Goal: Transaction & Acquisition: Purchase product/service

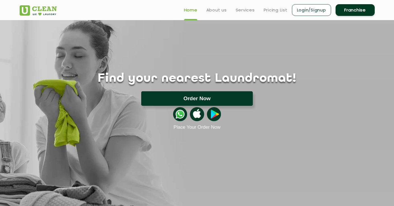
click at [206, 98] on button "Order Now" at bounding box center [197, 98] width 112 height 15
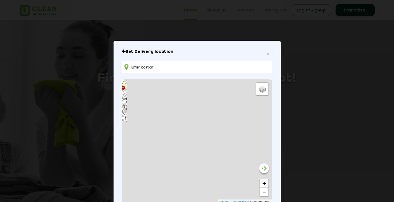
type input "[STREET_ADDRESS]"
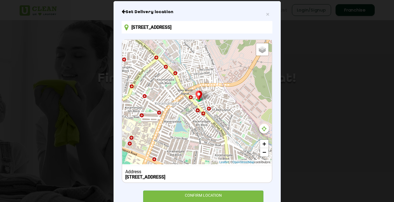
scroll to position [41, 0]
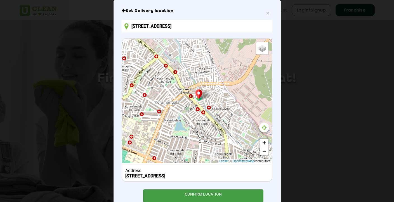
click at [211, 197] on div "CONFIRM LOCATION" at bounding box center [203, 196] width 121 height 13
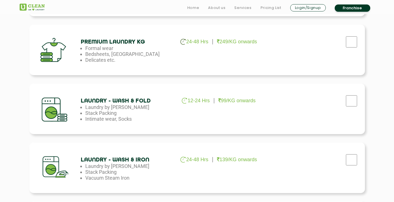
scroll to position [261, 0]
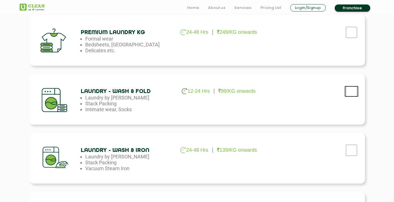
click at [351, 92] on input "checkbox" at bounding box center [352, 91] width 14 height 11
checkbox input "true"
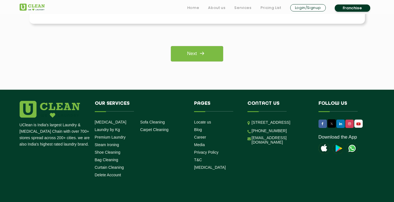
scroll to position [502, 0]
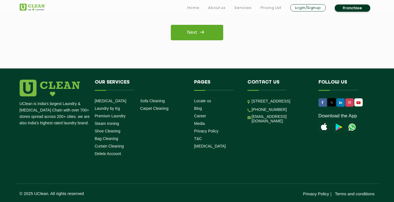
click at [194, 30] on link "Next" at bounding box center [197, 32] width 52 height 15
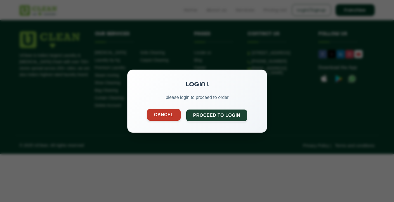
click at [168, 116] on button "Cancel" at bounding box center [164, 115] width 34 height 12
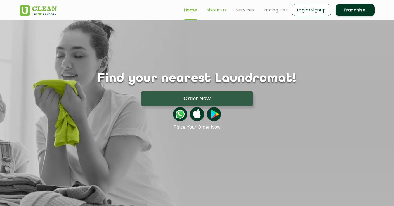
click at [219, 12] on link "About us" at bounding box center [216, 10] width 20 height 7
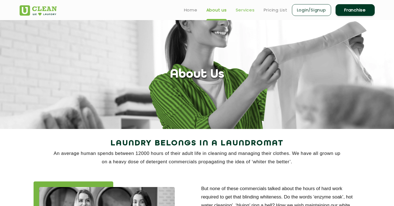
click at [242, 11] on link "Services" at bounding box center [245, 10] width 19 height 7
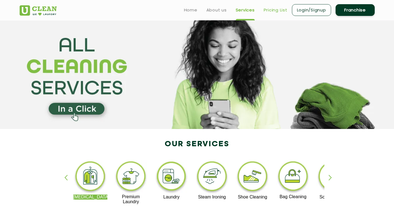
click at [274, 10] on link "Pricing List" at bounding box center [276, 10] width 24 height 7
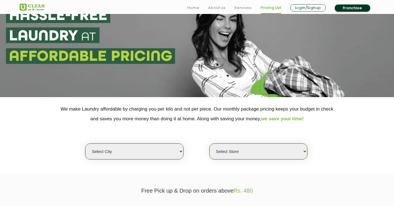
scroll to position [79, 0]
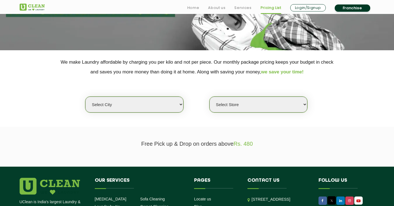
click at [171, 105] on select "Select city Aalo Agartala Agra Ahmedabad Akola Aligarh Alwar - UClean Select Am…" at bounding box center [134, 105] width 98 height 16
select select "6"
click at [85, 97] on select "Select city Aalo Agartala Agra Ahmedabad Akola Aligarh Alwar - UClean Select Am…" at bounding box center [134, 105] width 98 height 16
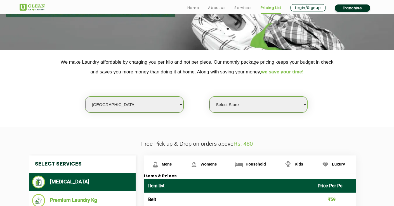
click at [245, 103] on select "Select Store UClean Bhartiya city UClean Hunasamaranahalli UClean KR Puram Beng…" at bounding box center [258, 105] width 98 height 16
select select "331"
click at [209, 97] on select "Select Store UClean Bhartiya city UClean Hunasamaranahalli UClean KR Puram Beng…" at bounding box center [258, 105] width 98 height 16
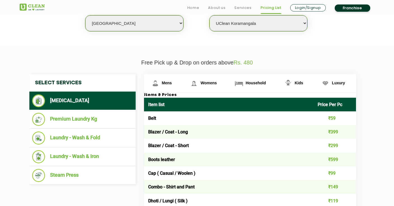
scroll to position [183, 0]
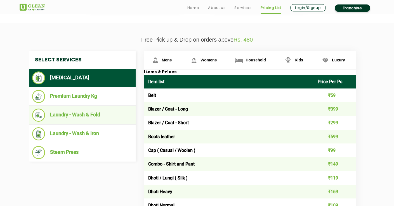
click at [78, 117] on li "Laundry - Wash & Fold" at bounding box center [82, 115] width 101 height 13
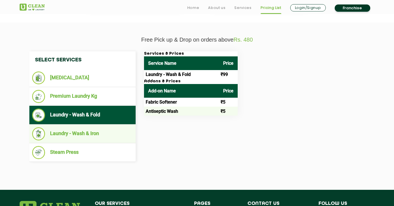
click at [90, 132] on li "Laundry - Wash & Iron" at bounding box center [82, 134] width 101 height 13
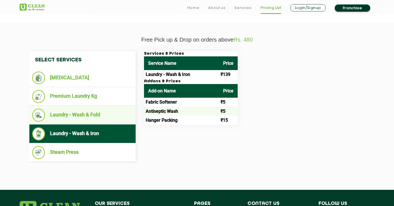
click at [92, 119] on li "Laundry - Wash & Fold" at bounding box center [82, 115] width 101 height 13
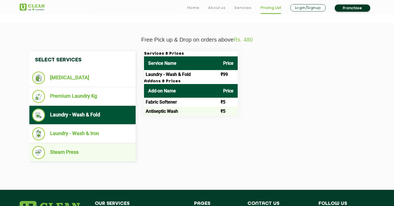
click at [93, 154] on li "Steam Press" at bounding box center [82, 152] width 101 height 13
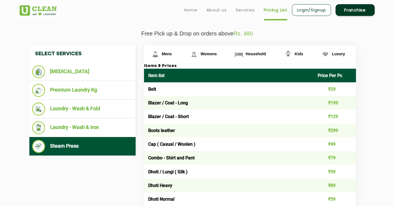
scroll to position [175, 0]
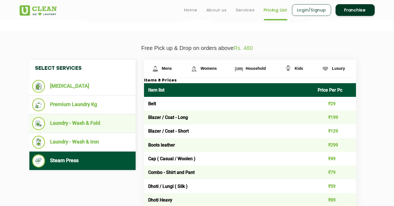
click at [95, 119] on li "Laundry - Wash & Fold" at bounding box center [82, 123] width 101 height 13
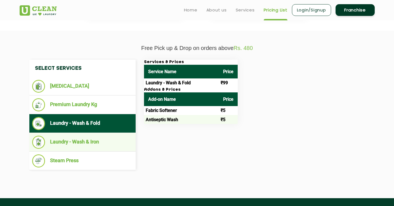
click at [94, 141] on li "Laundry - Wash & Iron" at bounding box center [82, 142] width 101 height 13
